Goal: Task Accomplishment & Management: Complete application form

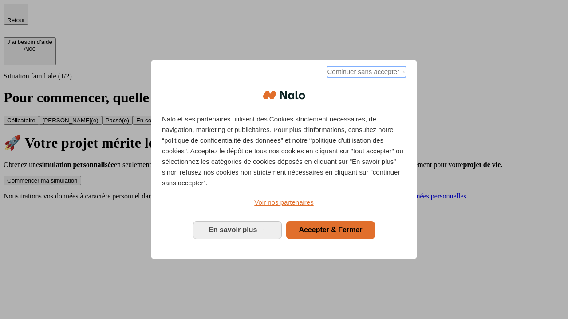
click at [366, 73] on span "Continuer sans accepter →" at bounding box center [366, 72] width 79 height 11
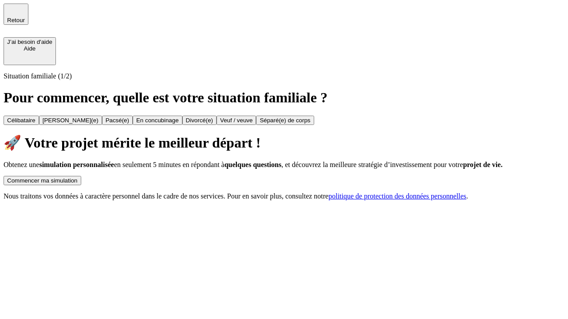
click at [78, 177] on div "Commencer ma simulation" at bounding box center [42, 180] width 71 height 7
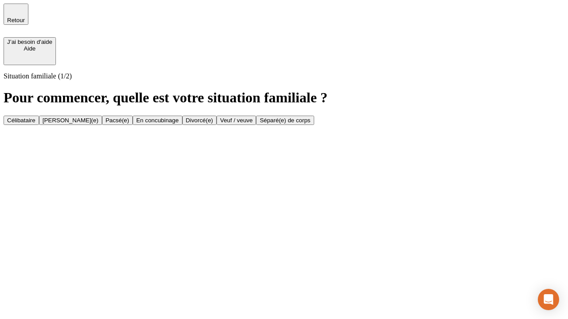
click at [35, 117] on div "Célibataire" at bounding box center [21, 120] width 28 height 7
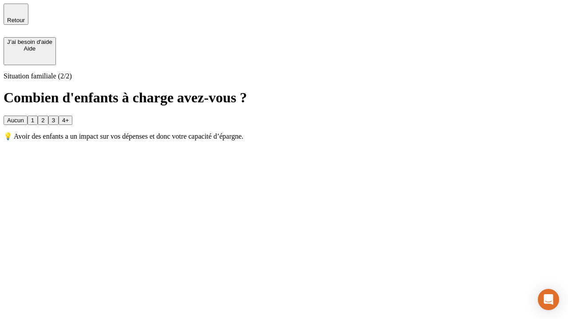
click at [24, 117] on div "Aucun" at bounding box center [15, 120] width 17 height 7
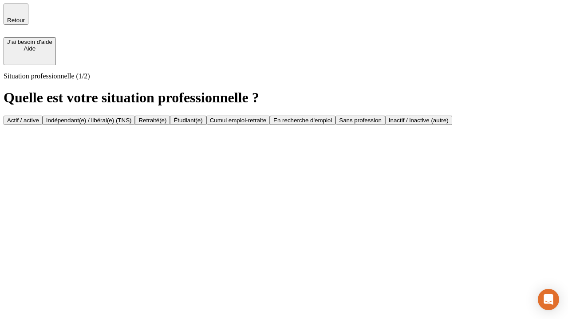
click at [39, 117] on div "Actif / active" at bounding box center [23, 120] width 32 height 7
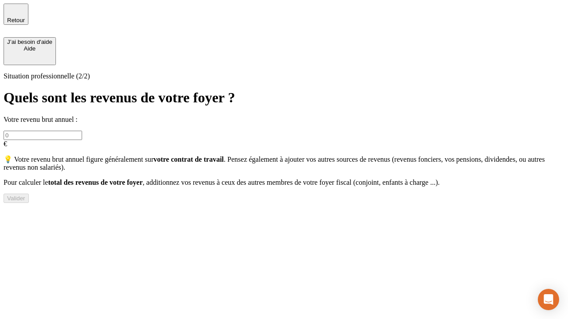
click at [82, 131] on input "text" at bounding box center [43, 135] width 79 height 9
type input "30 000"
click at [25, 202] on div "Valider" at bounding box center [16, 198] width 18 height 7
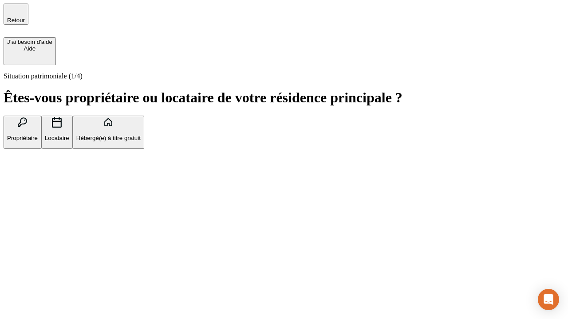
click at [141, 142] on p "Hébergé(e) à titre gratuit" at bounding box center [108, 138] width 64 height 7
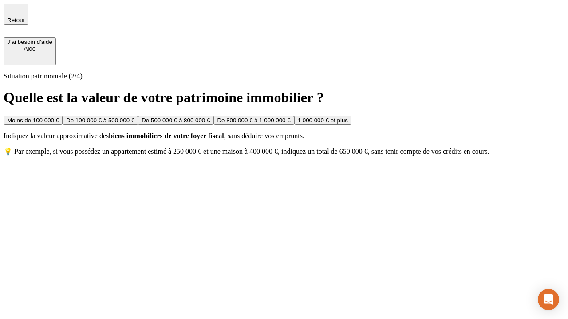
click at [59, 117] on div "Moins de 100 000 €" at bounding box center [33, 120] width 52 height 7
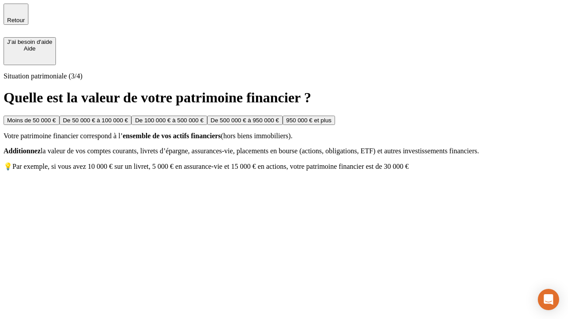
click at [56, 117] on div "Moins de 50 000 €" at bounding box center [31, 120] width 49 height 7
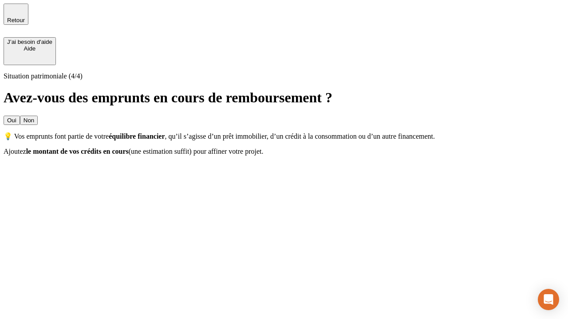
click at [34, 117] on div "Non" at bounding box center [29, 120] width 11 height 7
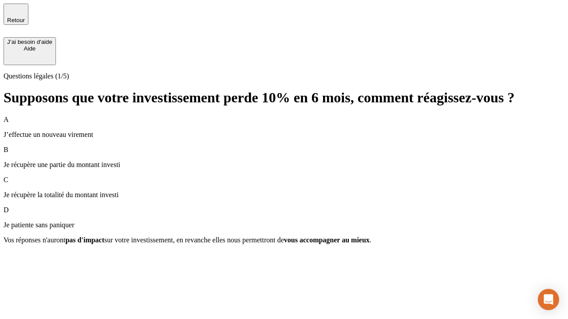
click at [284, 116] on div "A J’effectue un nouveau virement" at bounding box center [284, 127] width 561 height 23
click at [27, 260] on div "Suivant" at bounding box center [17, 256] width 20 height 7
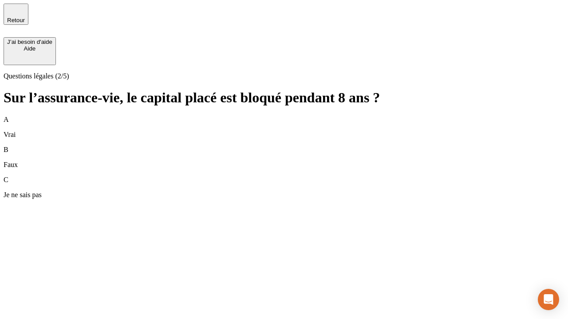
click at [284, 146] on div "B Faux" at bounding box center [284, 157] width 561 height 23
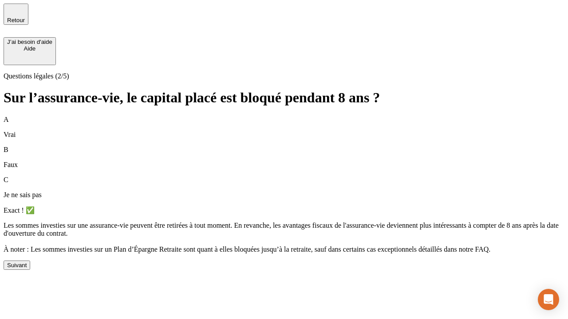
click at [27, 269] on div "Suivant" at bounding box center [17, 265] width 20 height 7
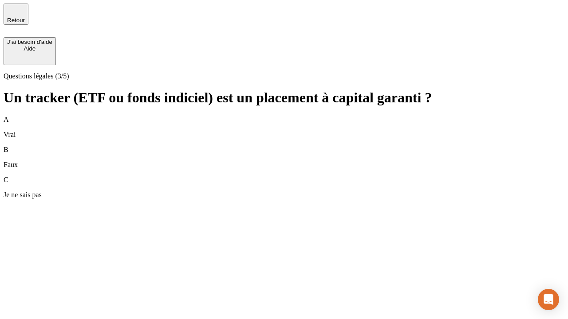
click at [284, 146] on div "B Faux" at bounding box center [284, 157] width 561 height 23
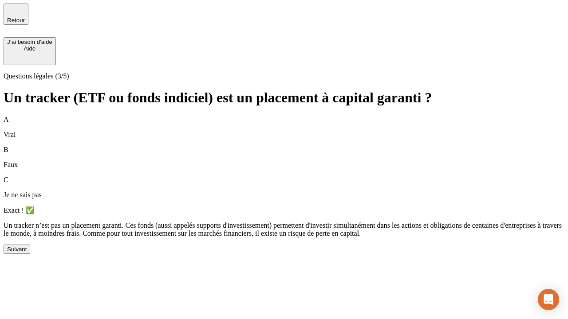
click at [27, 253] on div "Suivant" at bounding box center [17, 249] width 20 height 7
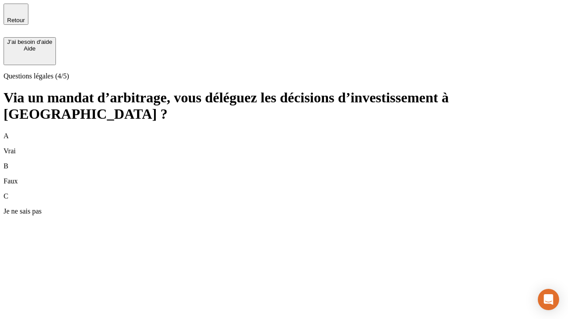
click at [284, 132] on div "A Vrai" at bounding box center [284, 143] width 561 height 23
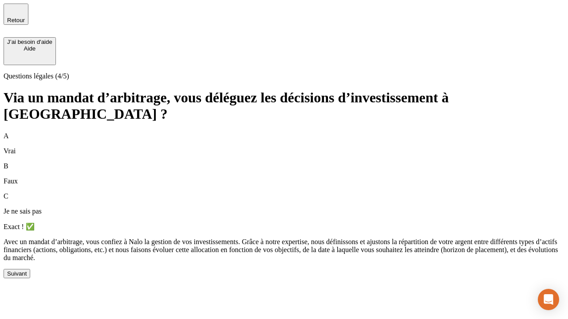
click at [27, 277] on div "Suivant" at bounding box center [17, 274] width 20 height 7
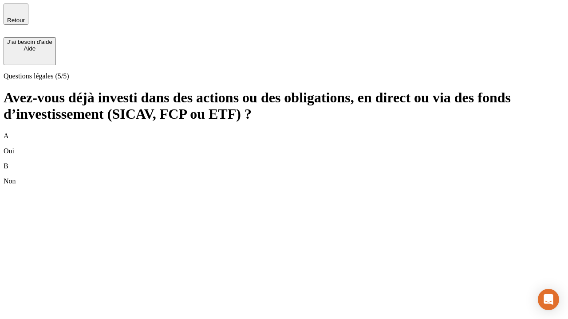
click at [284, 162] on div "B Non" at bounding box center [284, 173] width 561 height 23
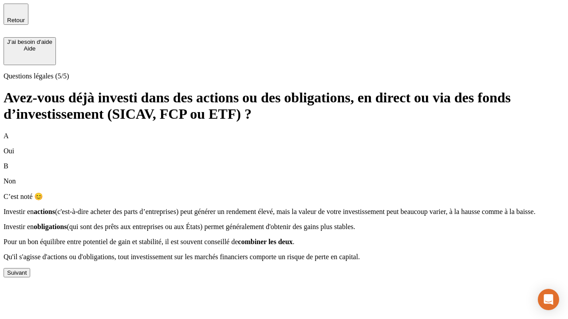
click at [27, 276] on div "Suivant" at bounding box center [17, 273] width 20 height 7
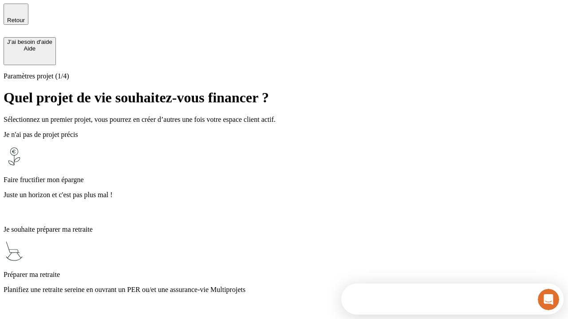
scroll to position [316, 0]
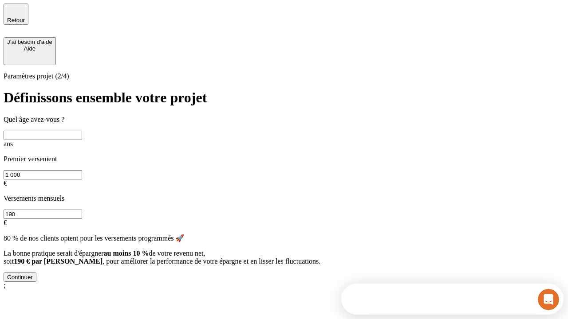
click at [82, 131] on input "text" at bounding box center [43, 135] width 79 height 9
type input "25"
click at [82, 170] on input "1 000" at bounding box center [43, 174] width 79 height 9
type input "1 000"
click at [82, 210] on input "190" at bounding box center [43, 214] width 79 height 9
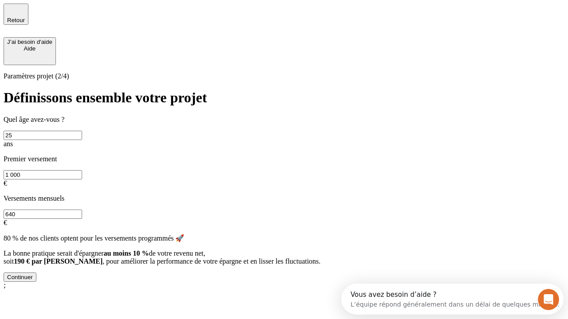
type input "640"
click at [33, 281] on div "Continuer" at bounding box center [20, 277] width 26 height 7
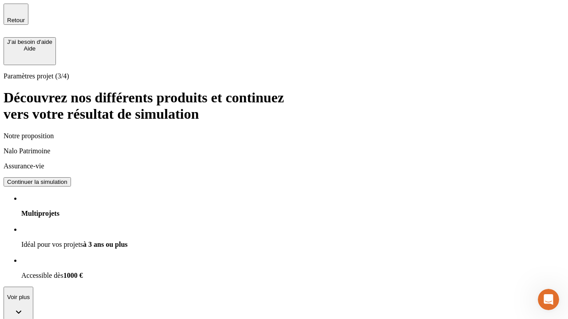
click at [67, 179] on div "Continuer la simulation" at bounding box center [37, 182] width 60 height 7
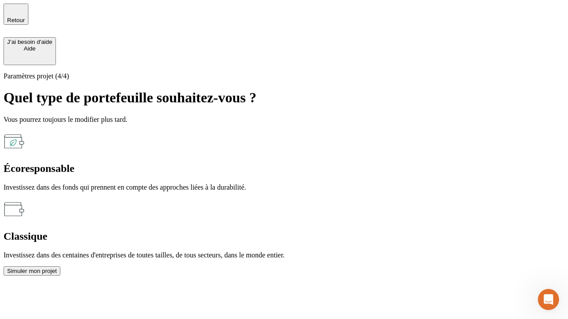
click at [187, 163] on div "Écoresponsable" at bounding box center [284, 169] width 561 height 12
click at [57, 268] on div "Simuler mon projet" at bounding box center [32, 271] width 50 height 7
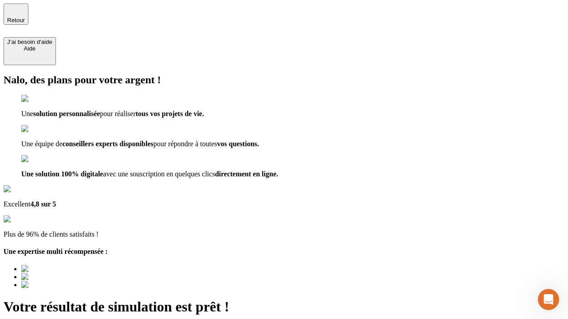
type input "[EMAIL_ADDRESS][PERSON_NAME][DOMAIN_NAME]"
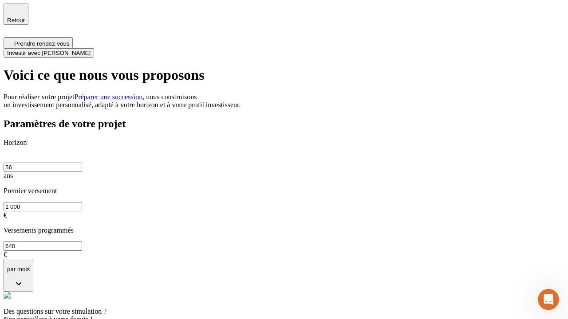
click at [91, 50] on span "Investir avec [PERSON_NAME]" at bounding box center [48, 53] width 83 height 7
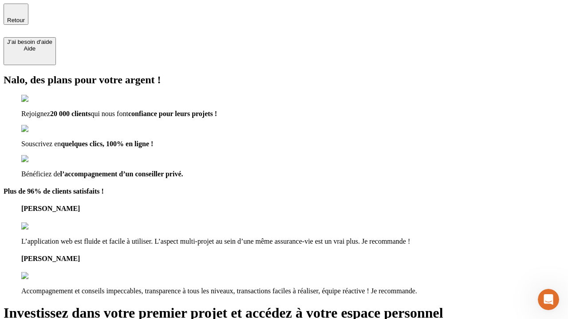
type input "[EMAIL_ADDRESS][PERSON_NAME][DOMAIN_NAME]"
